Goal: Information Seeking & Learning: Learn about a topic

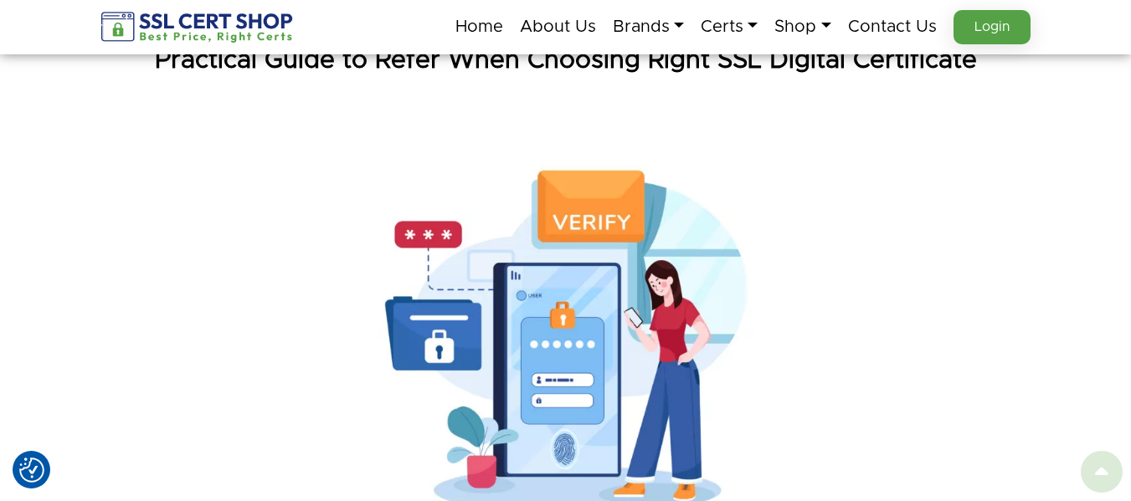
scroll to position [251, 0]
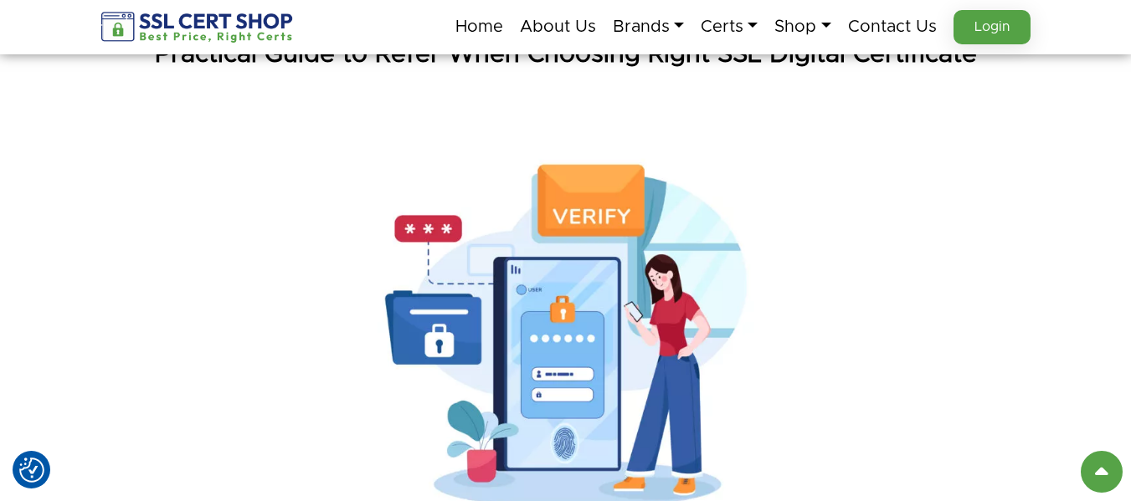
click at [562, 283] on img at bounding box center [565, 336] width 669 height 447
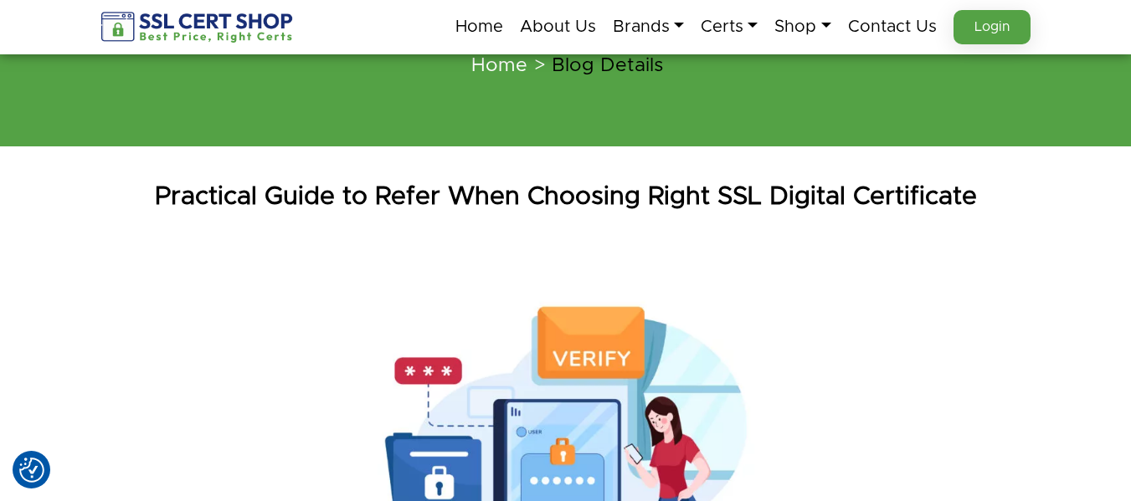
scroll to position [167, 0]
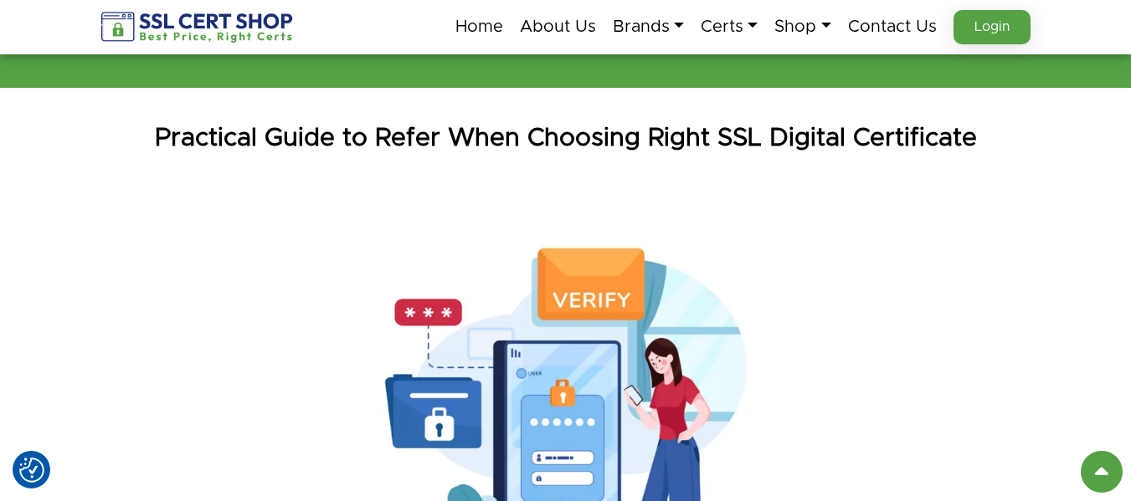
click at [505, 131] on h1 "Practical Guide to Refer When Choosing Right SSL Digital Certificate" at bounding box center [566, 137] width 954 height 33
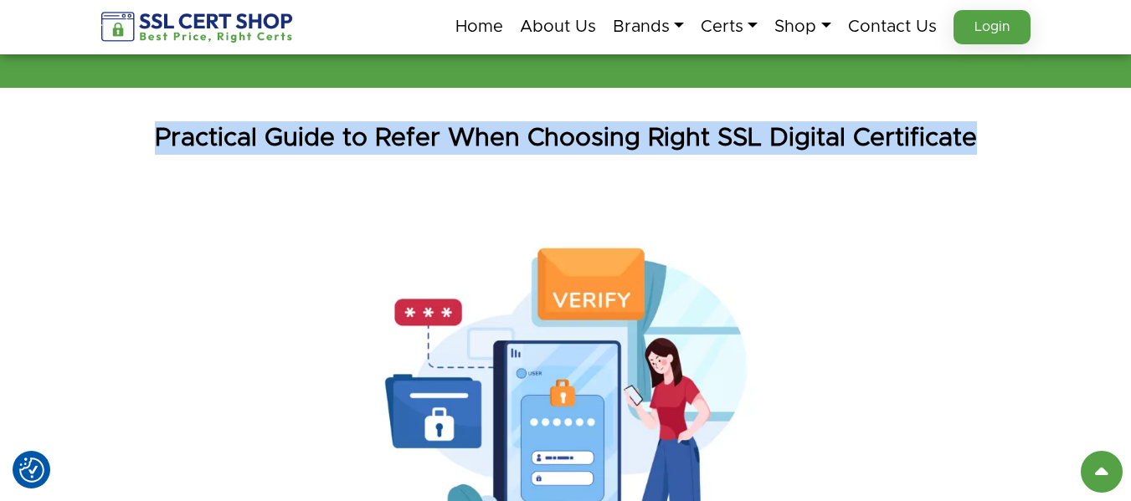
click at [505, 131] on h1 "Practical Guide to Refer When Choosing Right SSL Digital Certificate" at bounding box center [566, 137] width 954 height 33
copy div "Practical Guide to Refer When Choosing Right SSL Digital Certificate"
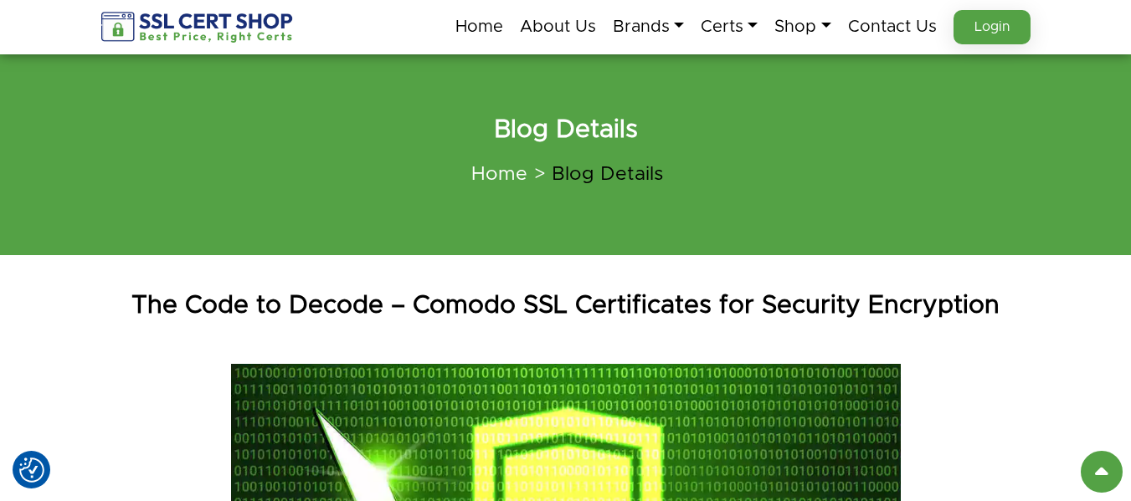
click at [515, 286] on div "The Code to Decode – Comodo SSL Certificates for Security Encryption" at bounding box center [566, 306] width 954 height 84
click at [515, 287] on div "The Code to Decode – Comodo SSL Certificates for Security Encryption" at bounding box center [566, 306] width 954 height 84
click at [513, 297] on h1 "The Code to Decode – Comodo SSL Certificates for Security Encryption" at bounding box center [566, 305] width 954 height 33
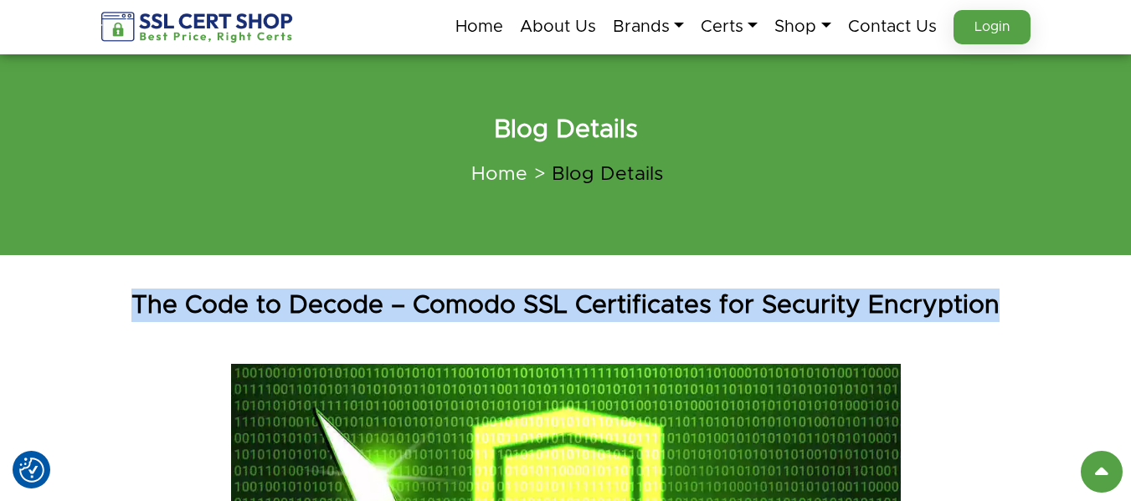
click at [513, 298] on h1 "The Code to Decode – Comodo SSL Certificates for Security Encryption" at bounding box center [566, 305] width 954 height 33
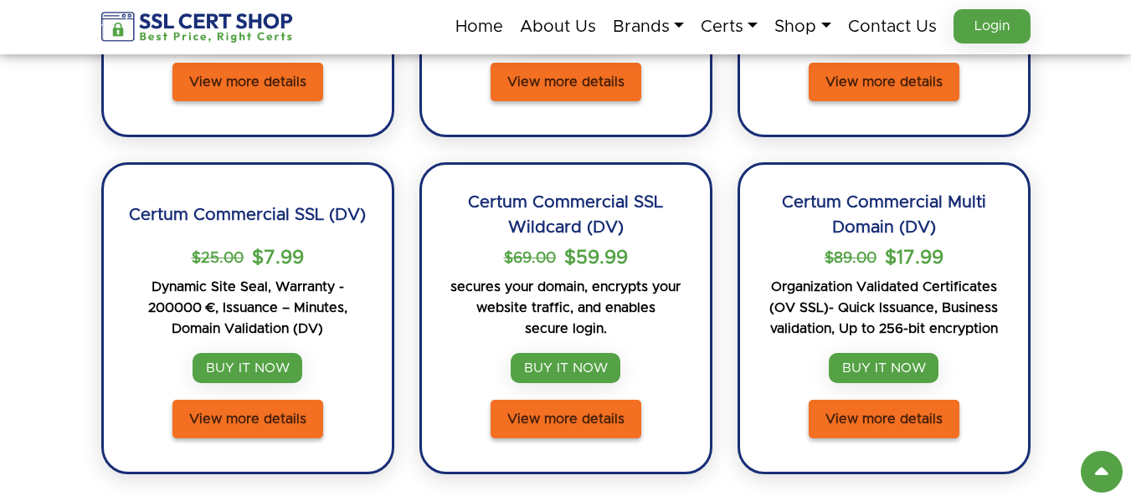
scroll to position [5355, 0]
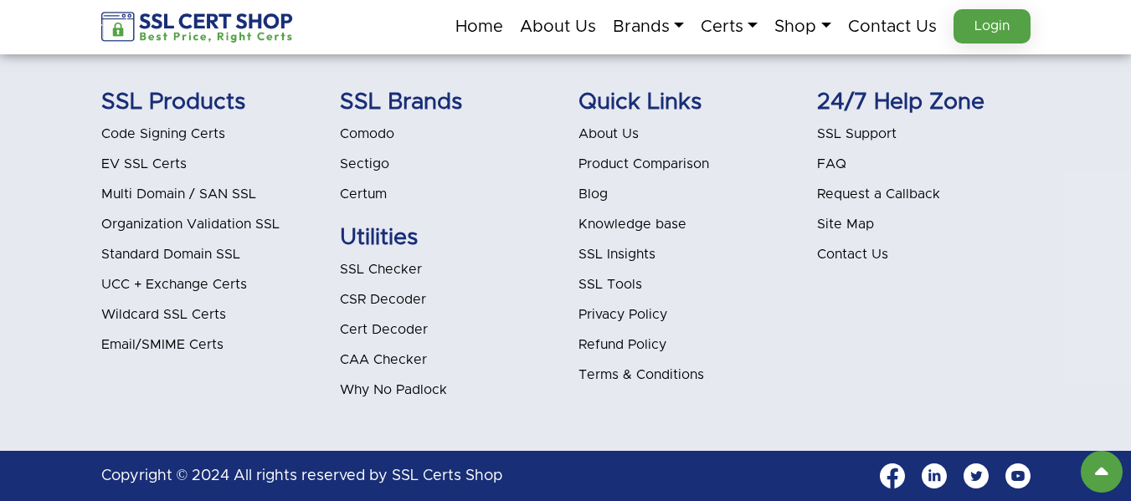
click at [609, 197] on li "Blog" at bounding box center [684, 194] width 213 height 22
click at [608, 192] on li "Blog" at bounding box center [684, 194] width 213 height 22
click at [599, 192] on link "Blog" at bounding box center [592, 193] width 29 height 13
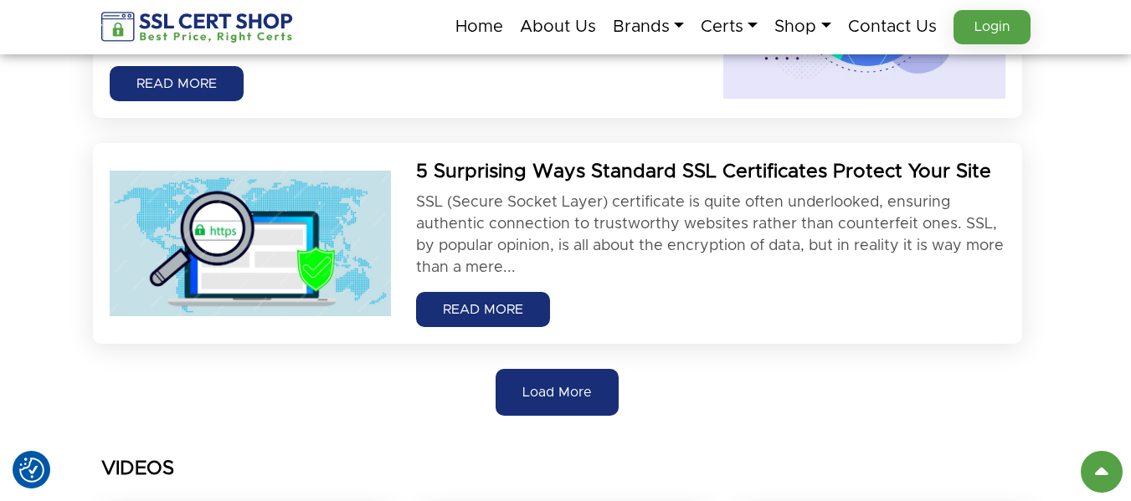
scroll to position [1841, 0]
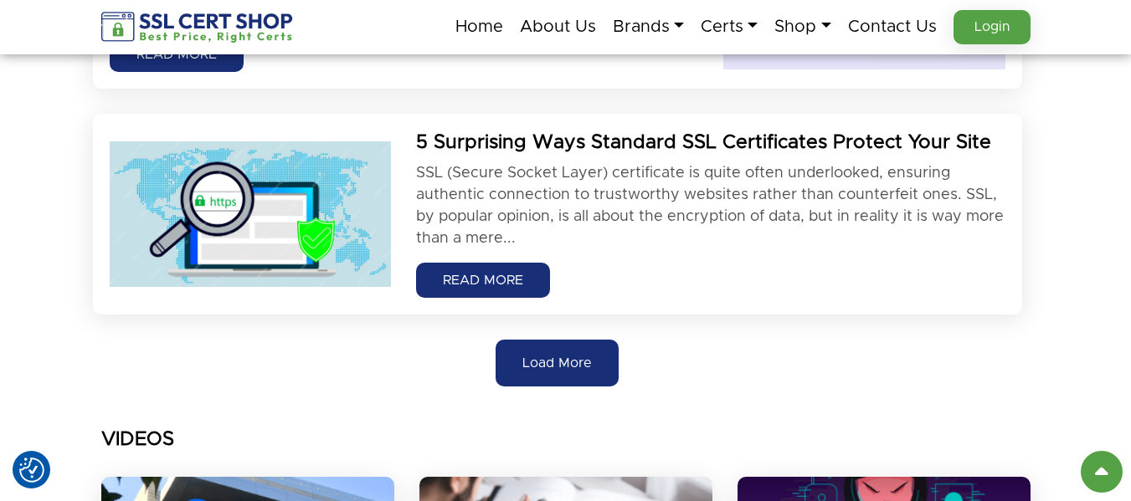
click at [562, 342] on button "Load More" at bounding box center [556, 363] width 123 height 47
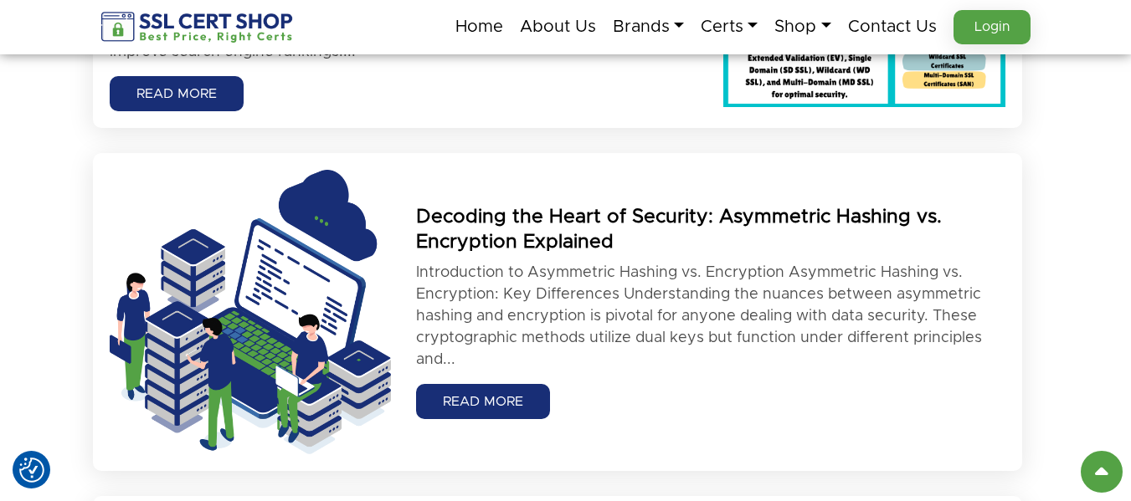
scroll to position [2845, 0]
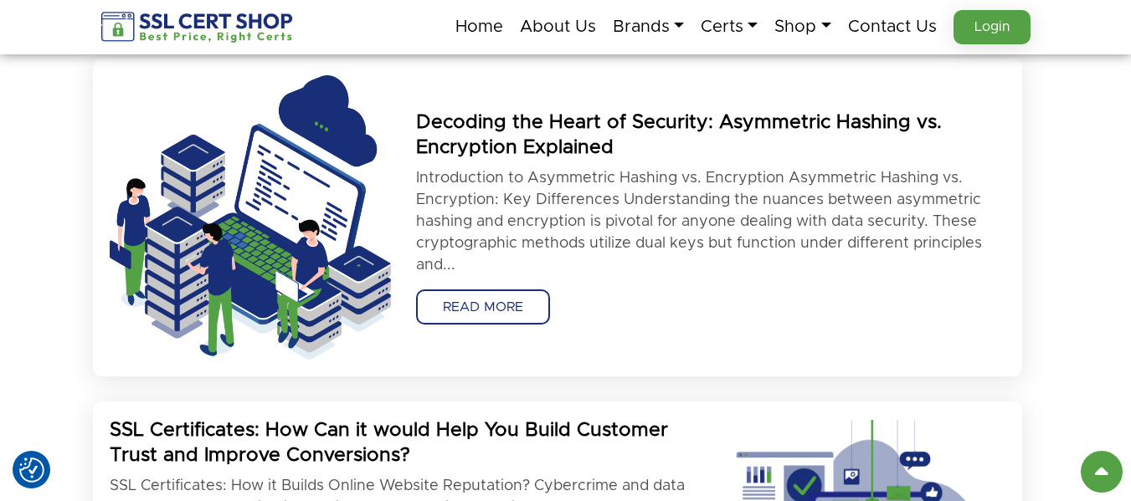
click at [509, 300] on link "READ MORE" at bounding box center [483, 307] width 134 height 35
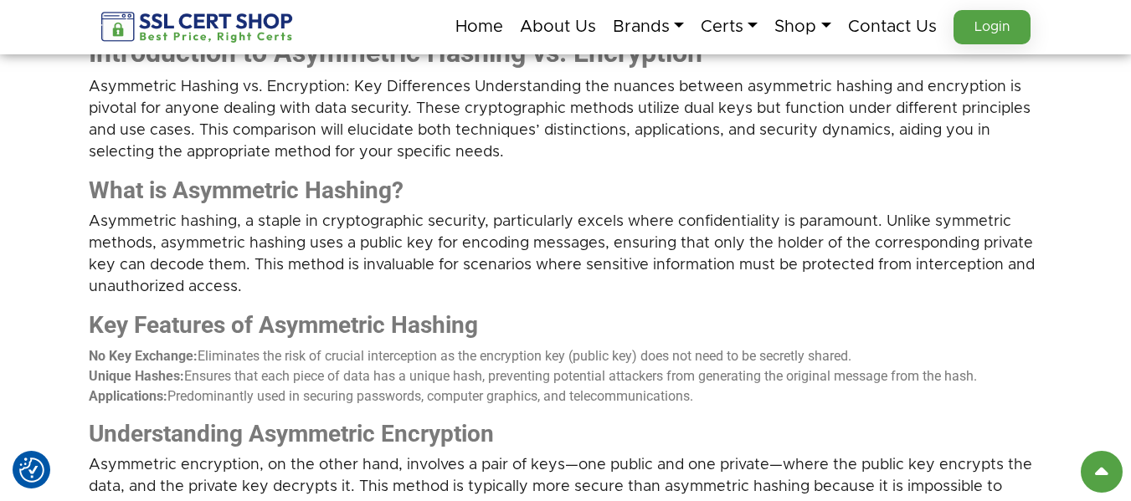
scroll to position [1004, 0]
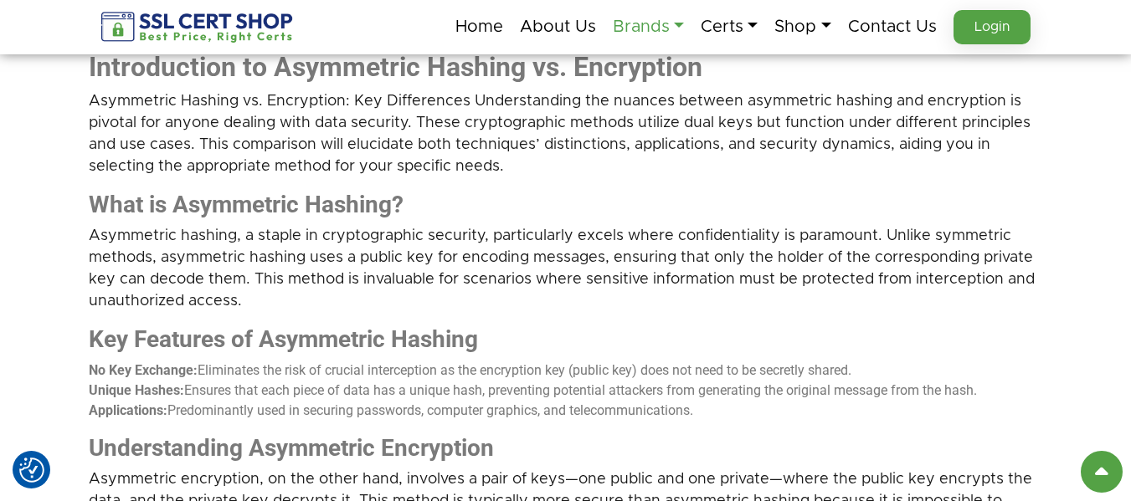
click at [644, 18] on link "Brands" at bounding box center [648, 26] width 71 height 35
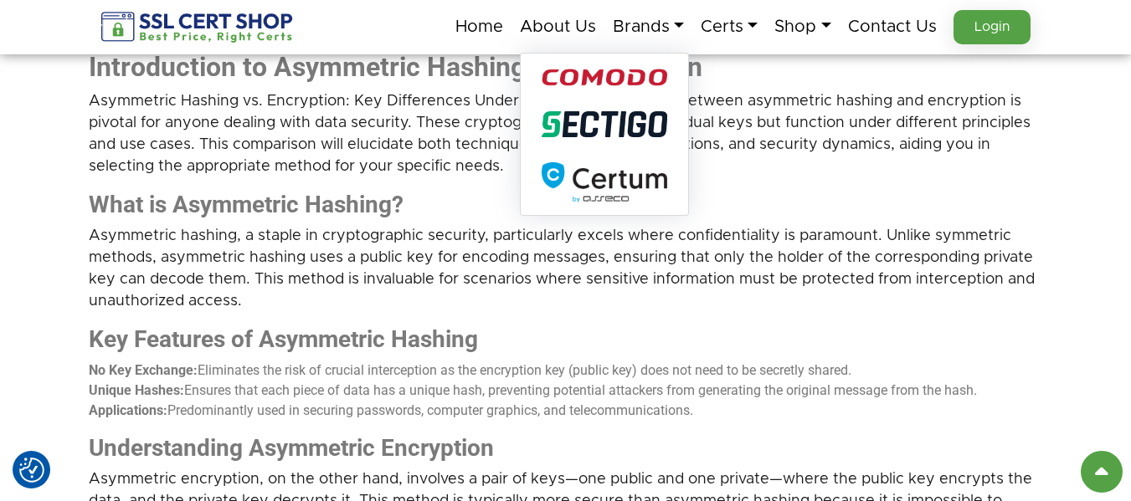
click at [602, 139] on div at bounding box center [604, 124] width 167 height 51
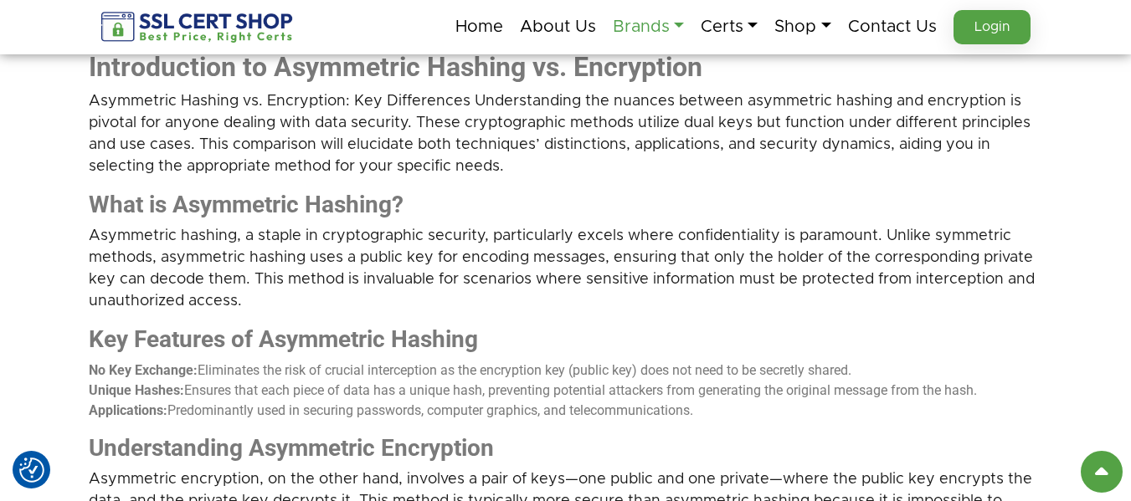
click at [644, 28] on link "Brands" at bounding box center [648, 26] width 71 height 35
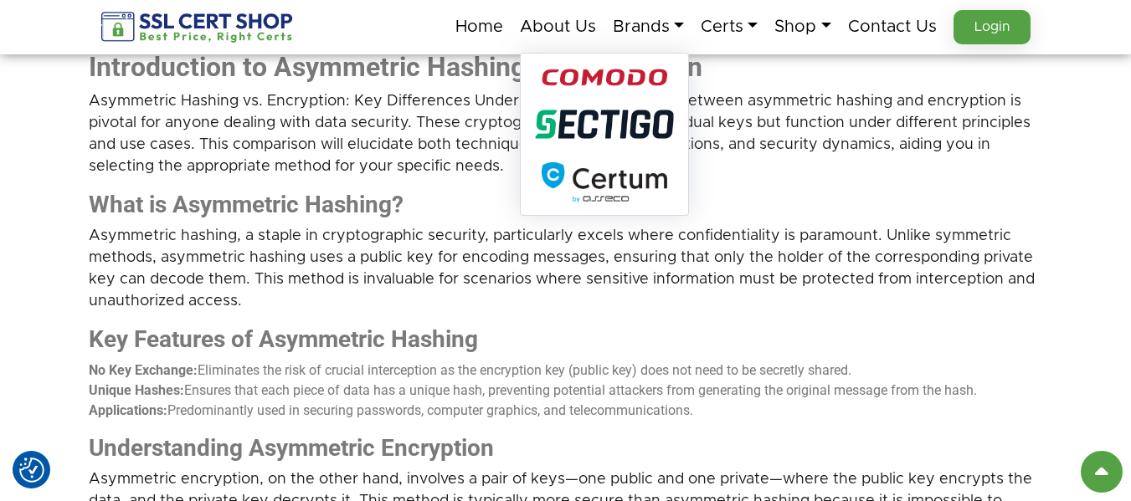
click at [613, 131] on img at bounding box center [605, 124] width 138 height 28
